Goal: Information Seeking & Learning: Check status

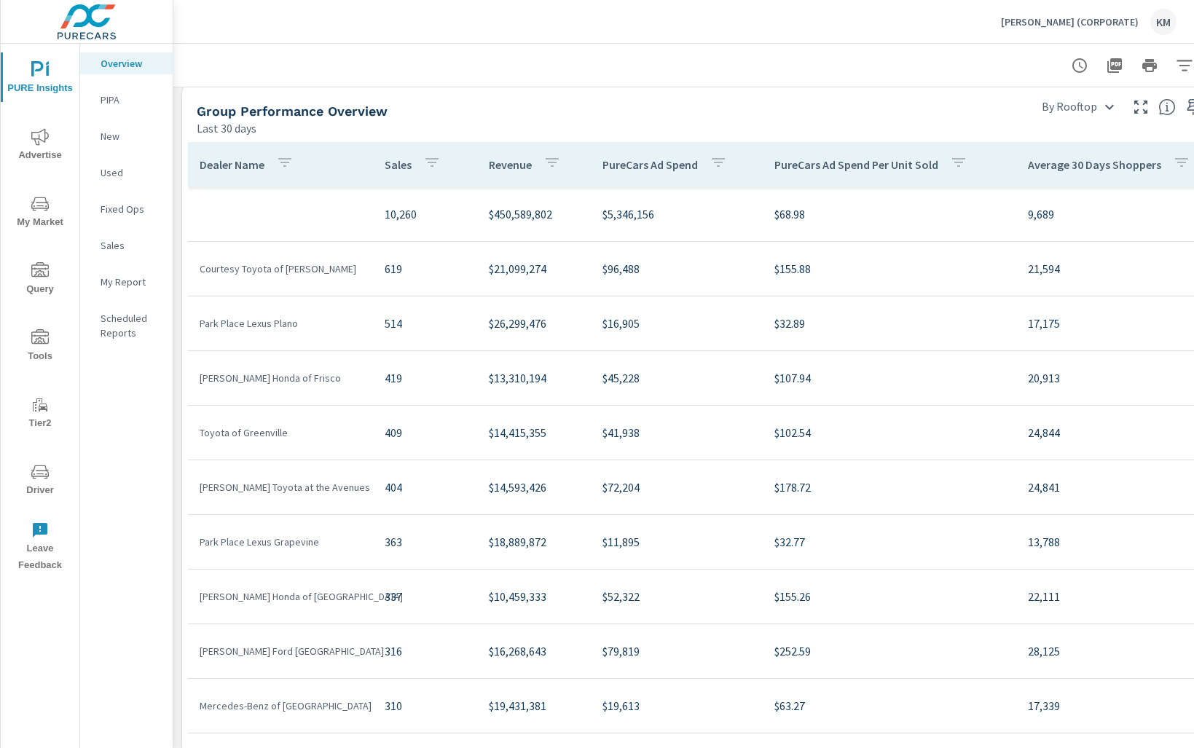
scroll to position [727, 58]
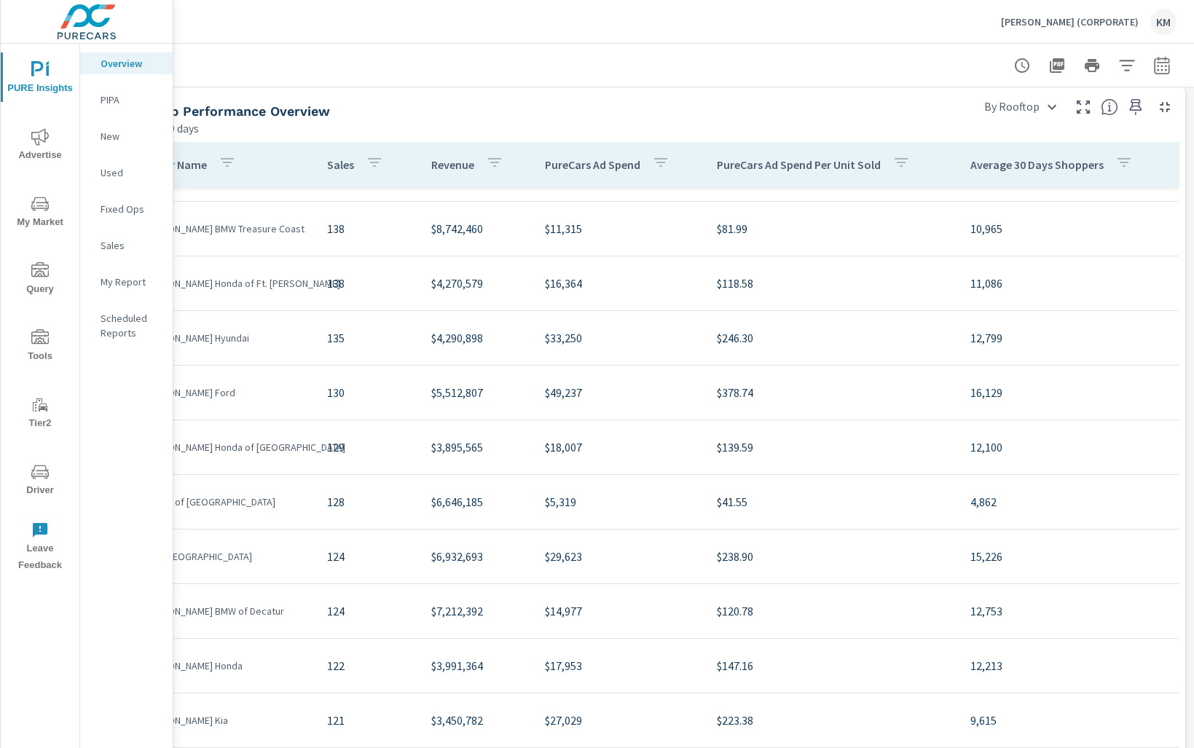
scroll to position [1395, 0]
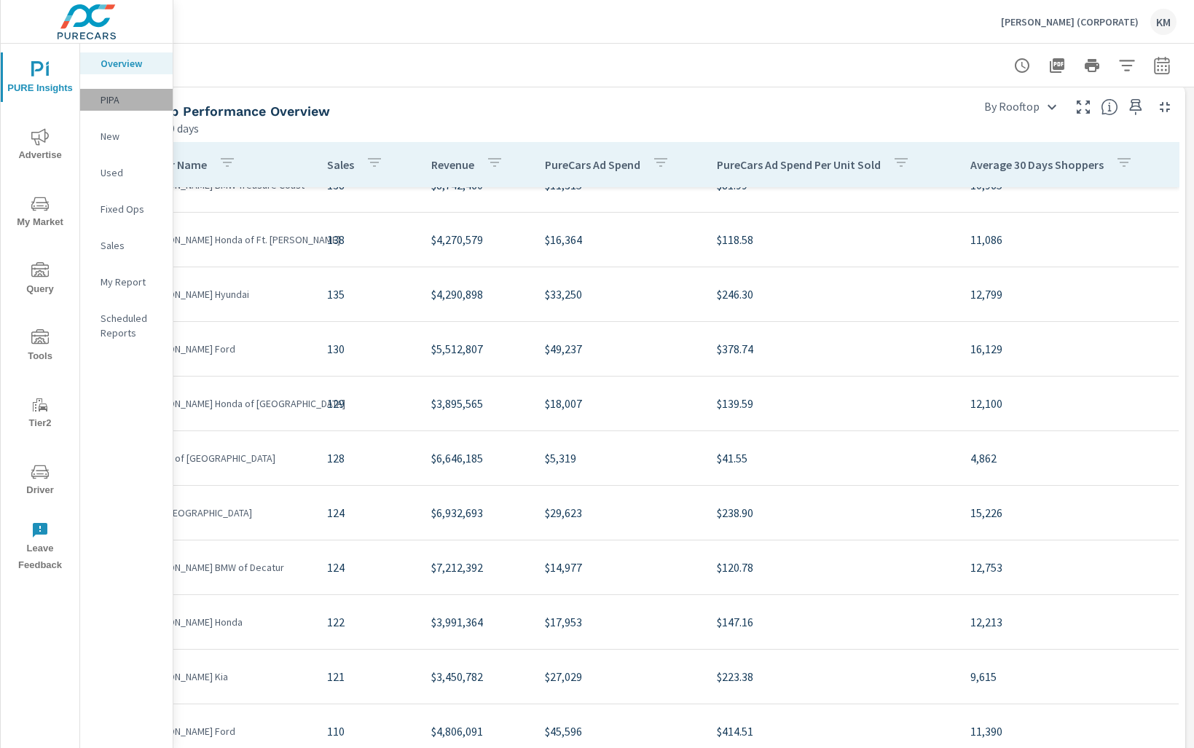
click at [135, 103] on p "PIPA" at bounding box center [130, 99] width 60 height 15
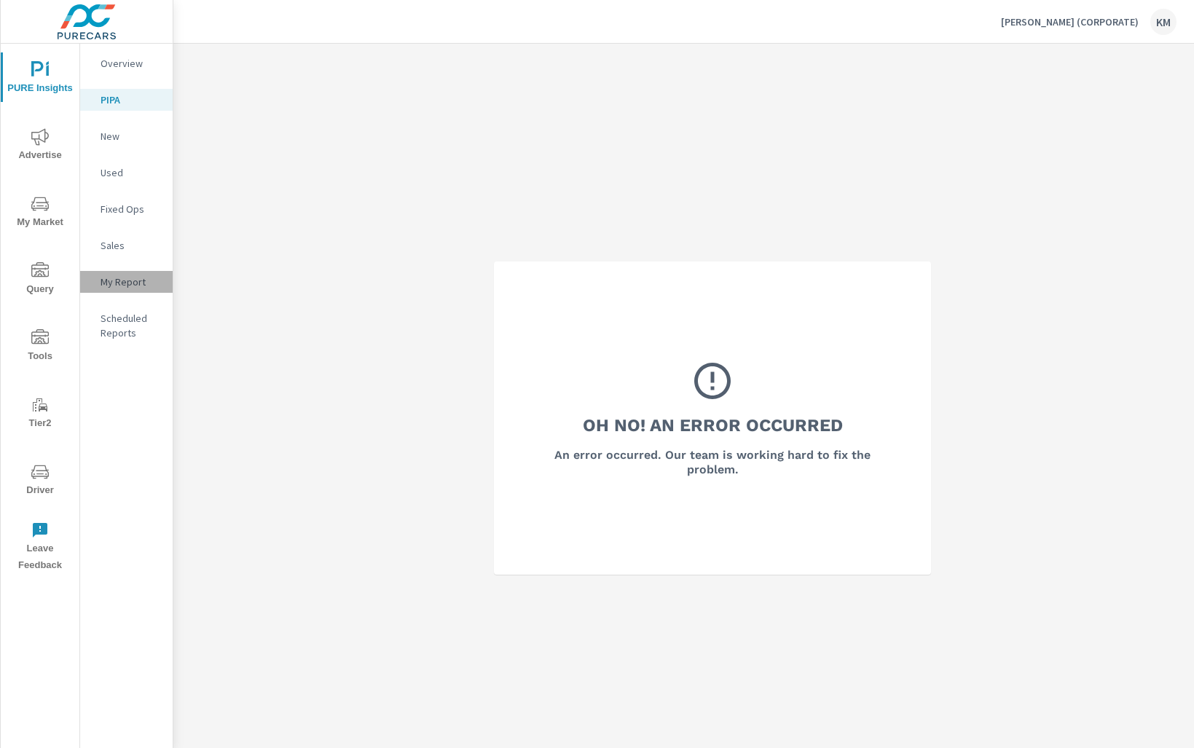
click at [134, 277] on p "My Report" at bounding box center [130, 282] width 60 height 15
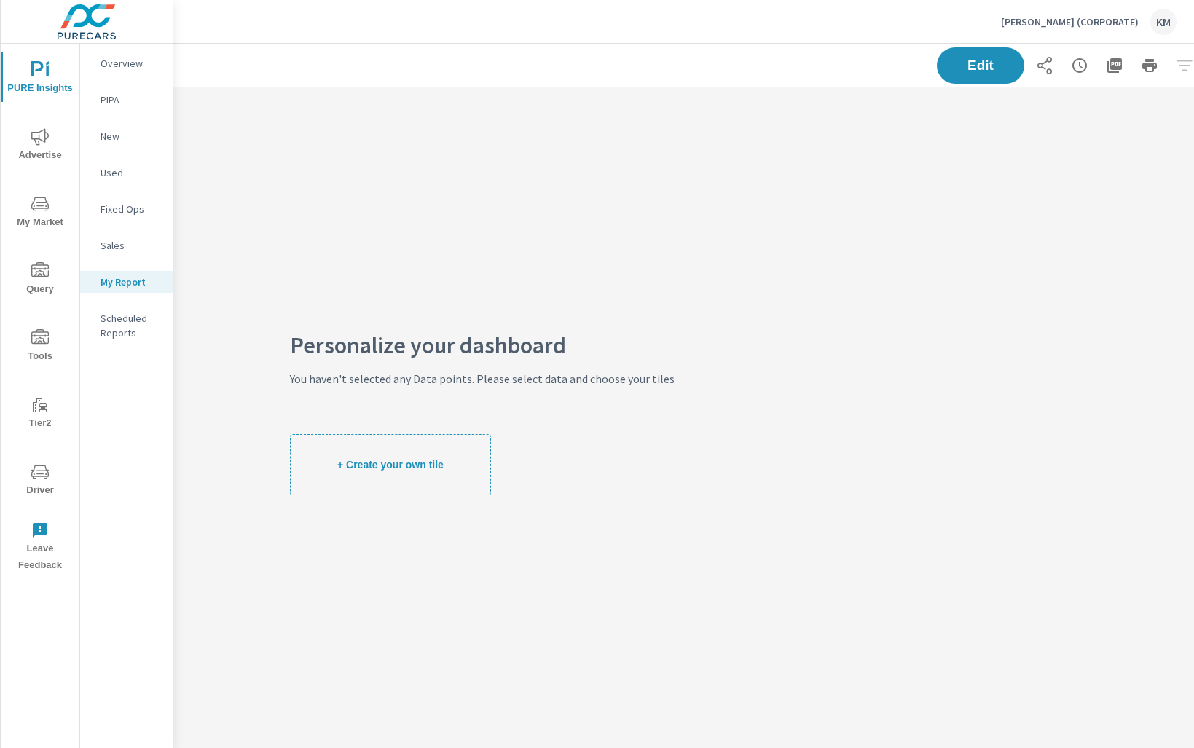
click at [52, 139] on span "Advertise" at bounding box center [40, 146] width 70 height 36
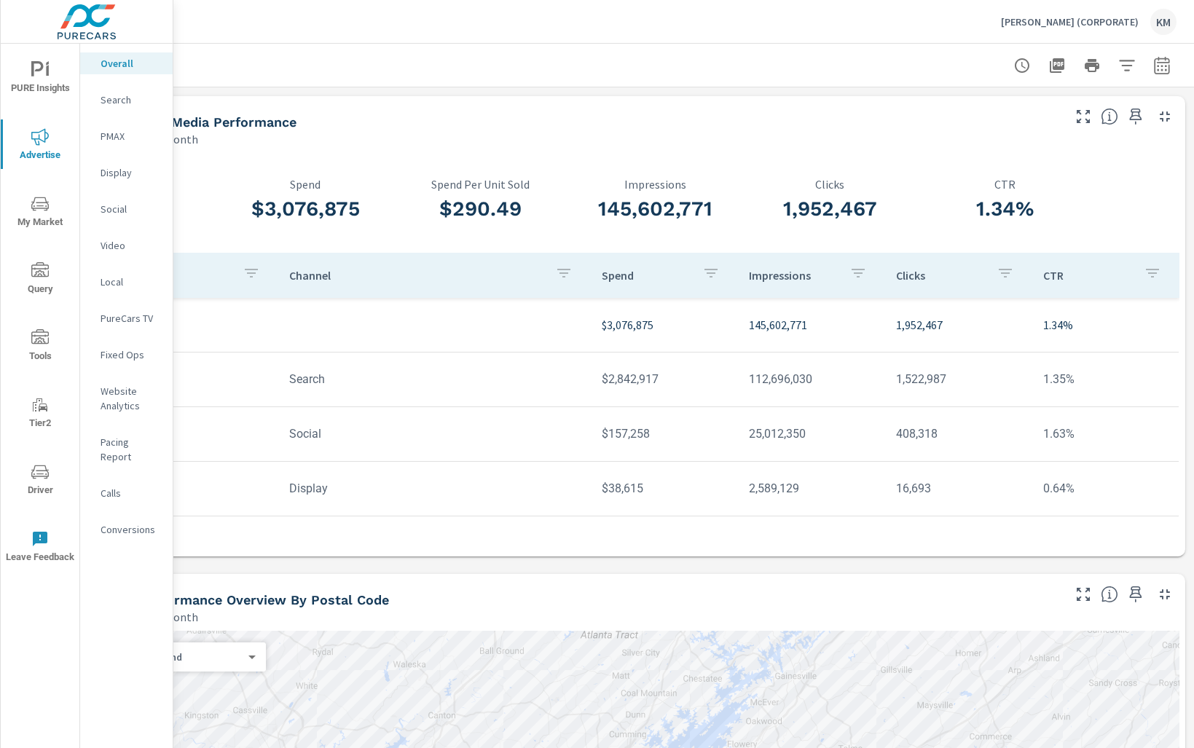
scroll to position [96, 0]
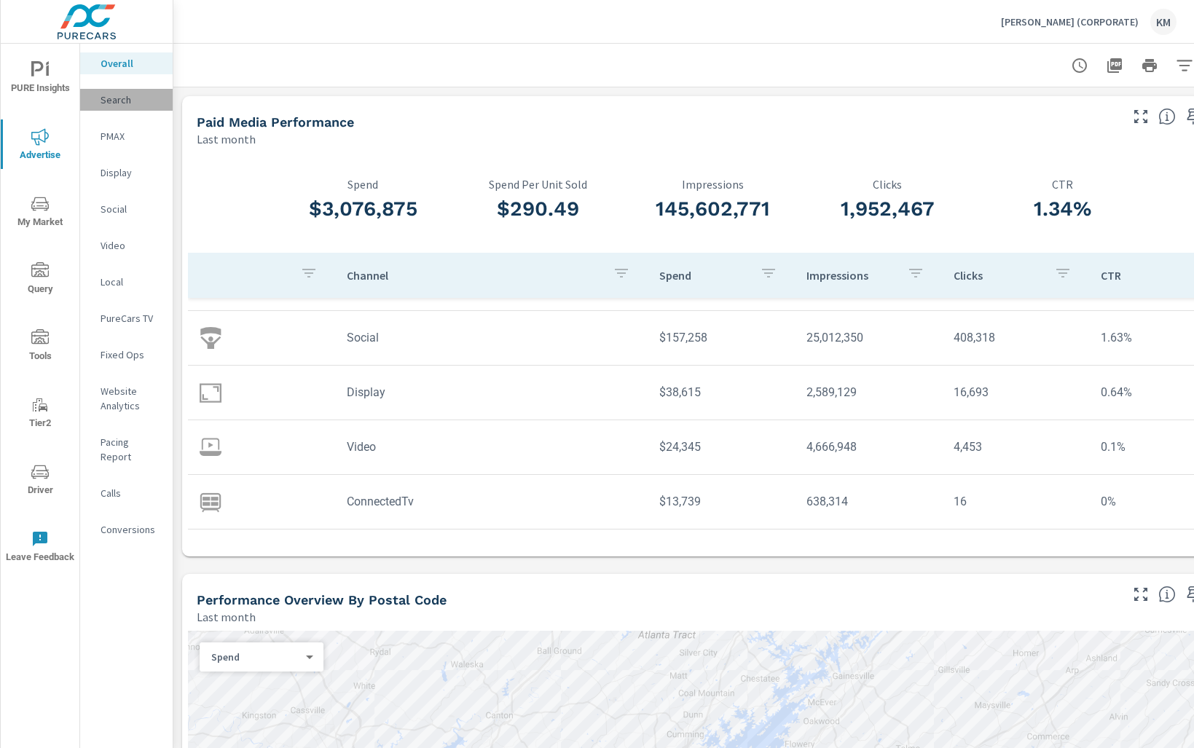
click at [126, 98] on p "Search" at bounding box center [130, 99] width 60 height 15
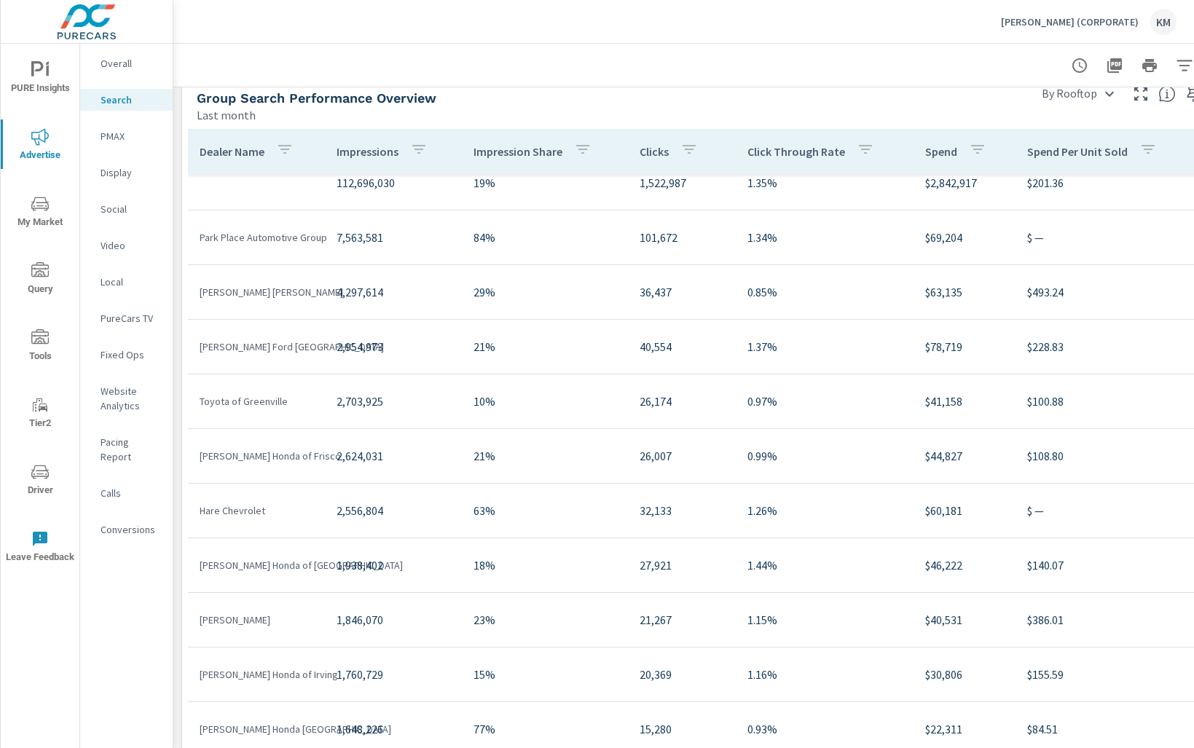
scroll to position [21, 0]
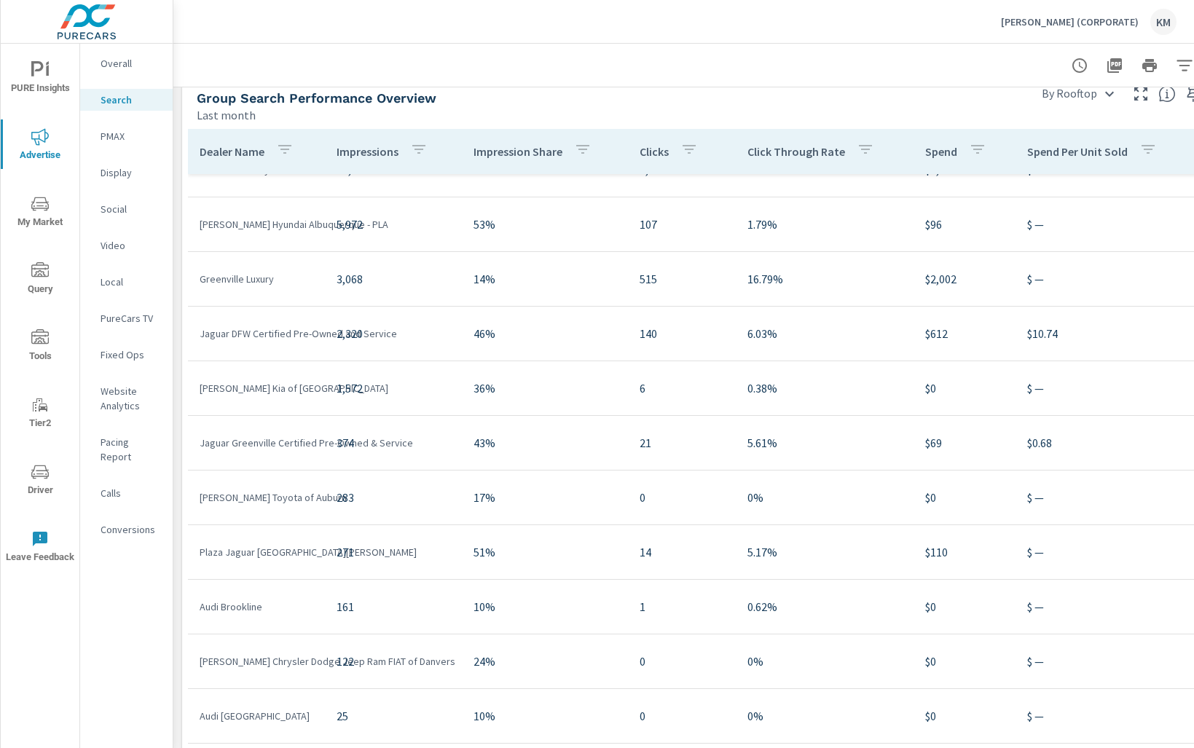
scroll to position [653, 0]
